Goal: Information Seeking & Learning: Check status

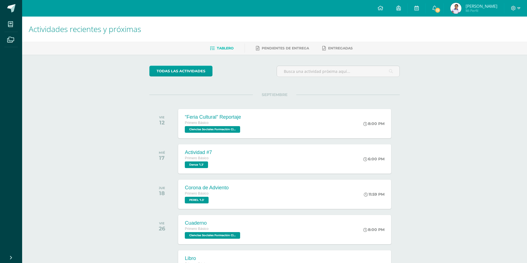
scroll to position [28, 0]
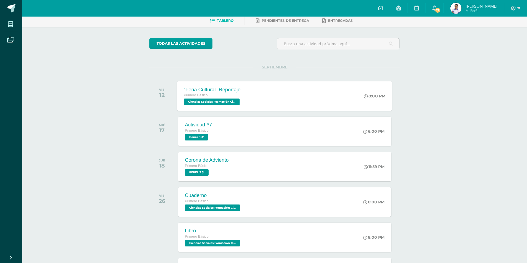
click at [207, 97] on span "Primero Básico" at bounding box center [196, 95] width 24 height 4
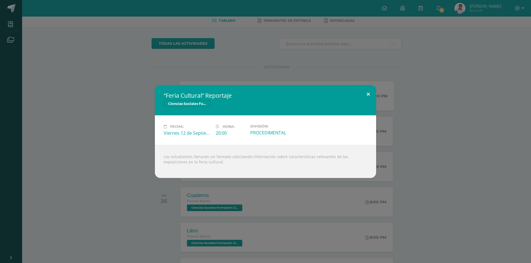
click at [368, 92] on button at bounding box center [368, 94] width 16 height 19
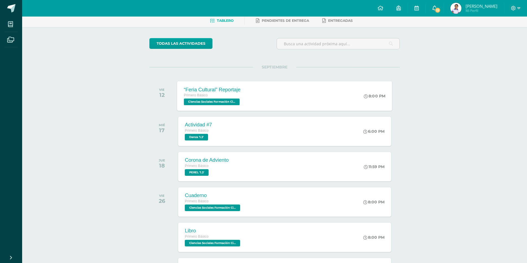
click at [434, 11] on span "13" at bounding box center [437, 10] width 6 height 6
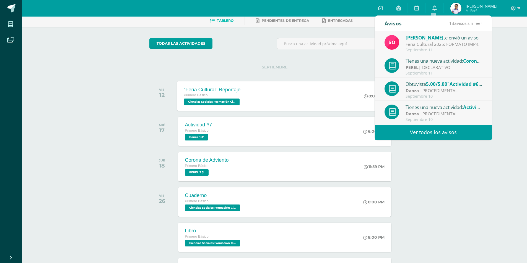
click at [432, 45] on div "Feria Cultural 2025: FORMATO IMPRIMIRLO PARA LA FERIA CULTURAL" at bounding box center [443, 44] width 77 height 6
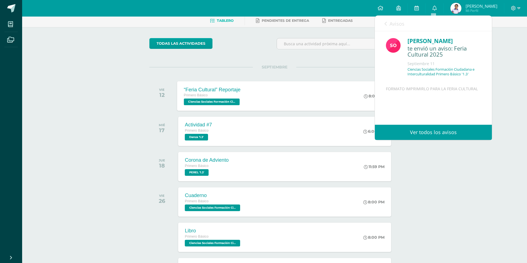
click at [383, 24] on div "Avisos 12 avisos sin leer Avisos" at bounding box center [433, 23] width 117 height 15
click at [382, 23] on div "Avisos 12 avisos sin leer Avisos" at bounding box center [433, 23] width 117 height 15
click at [385, 24] on icon at bounding box center [385, 24] width 2 height 4
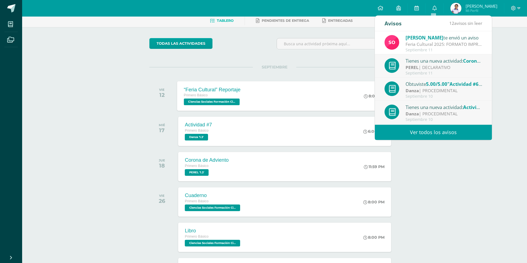
click at [407, 132] on link "Ver todos los avisos" at bounding box center [433, 132] width 117 height 15
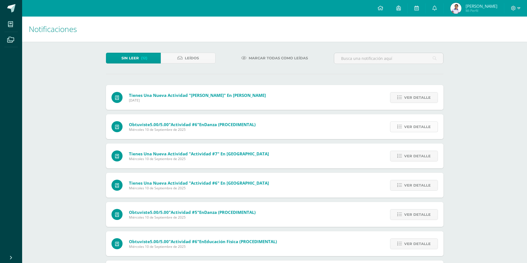
click at [422, 126] on span "Ver detalle" at bounding box center [417, 127] width 27 height 10
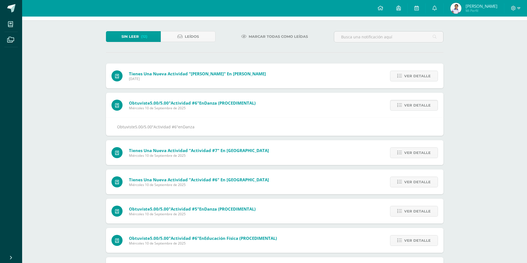
scroll to position [28, 0]
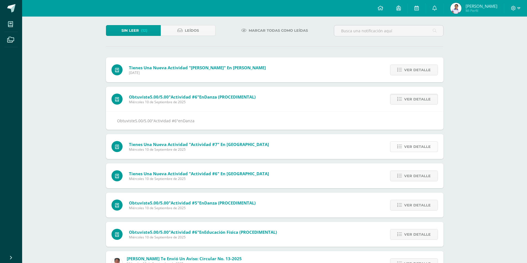
click at [408, 146] on span "Ver detalle" at bounding box center [417, 147] width 27 height 10
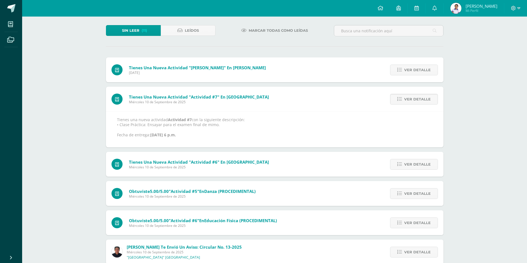
scroll to position [55, 0]
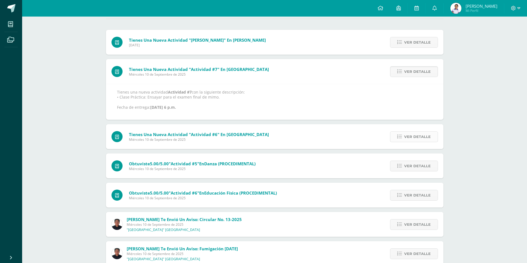
click at [418, 141] on span "Ver detalle" at bounding box center [417, 137] width 27 height 10
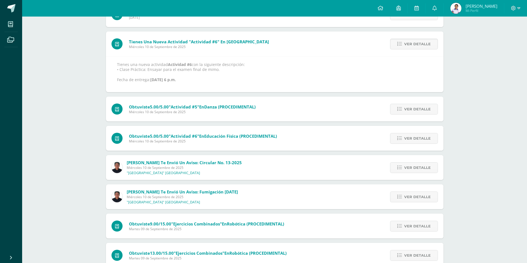
scroll to position [111, 0]
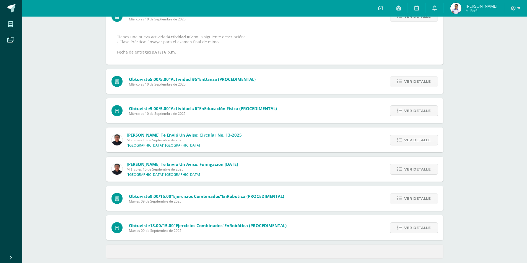
click at [167, 168] on span "Miércoles 10 de Septiembre de 2025" at bounding box center [182, 169] width 111 height 5
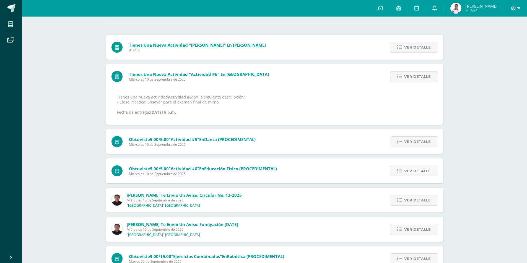
scroll to position [0, 0]
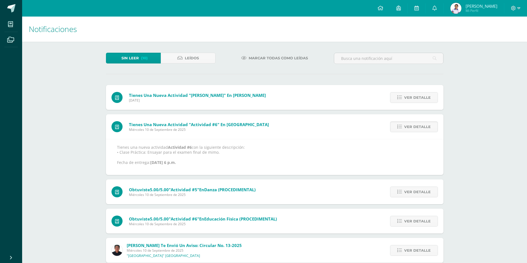
click at [265, 55] on span "Marcar todas como leídas" at bounding box center [278, 58] width 59 height 10
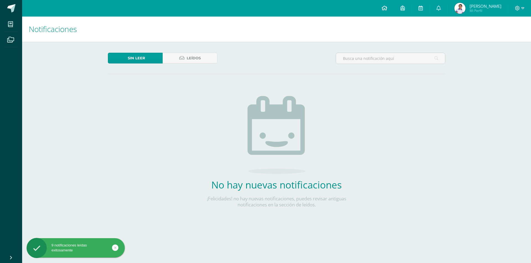
click at [384, 5] on link at bounding box center [384, 8] width 19 height 17
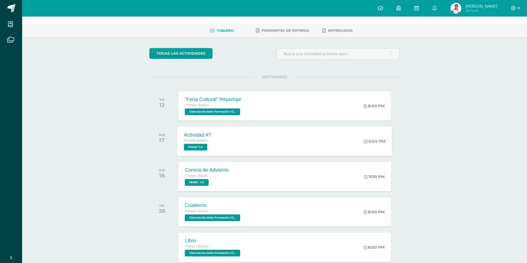
scroll to position [28, 0]
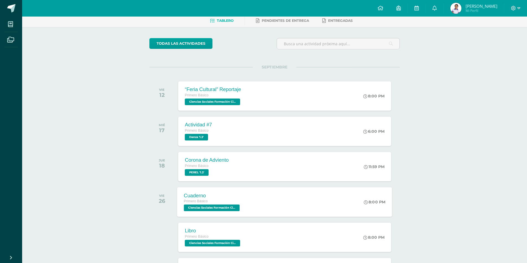
click at [222, 193] on div "Cuaderno" at bounding box center [212, 196] width 57 height 6
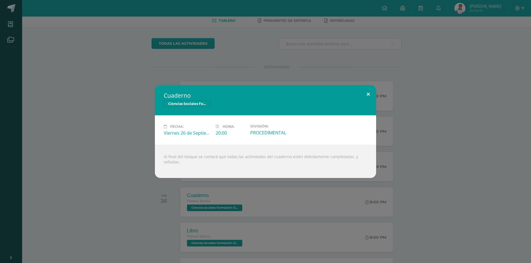
click at [369, 96] on button at bounding box center [368, 94] width 16 height 19
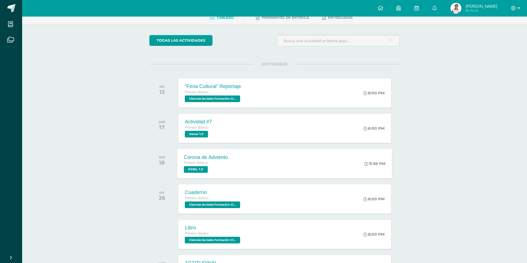
scroll to position [0, 0]
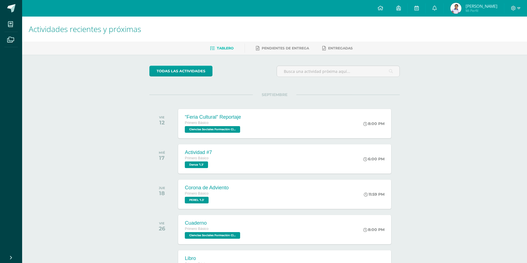
click at [466, 7] on span "[PERSON_NAME]" at bounding box center [481, 6] width 32 height 6
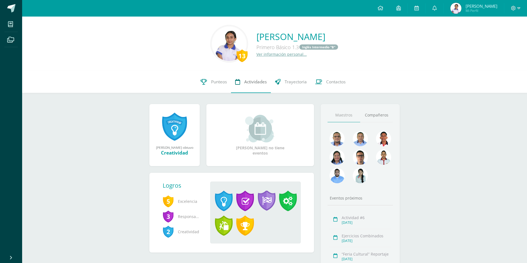
click at [262, 87] on link "Actividades" at bounding box center [251, 82] width 40 height 22
click at [226, 83] on span "Punteos" at bounding box center [219, 82] width 16 height 6
click at [224, 84] on span "Punteos" at bounding box center [219, 82] width 16 height 6
click at [223, 84] on span "Punteos" at bounding box center [219, 82] width 16 height 6
